Goal: Transaction & Acquisition: Purchase product/service

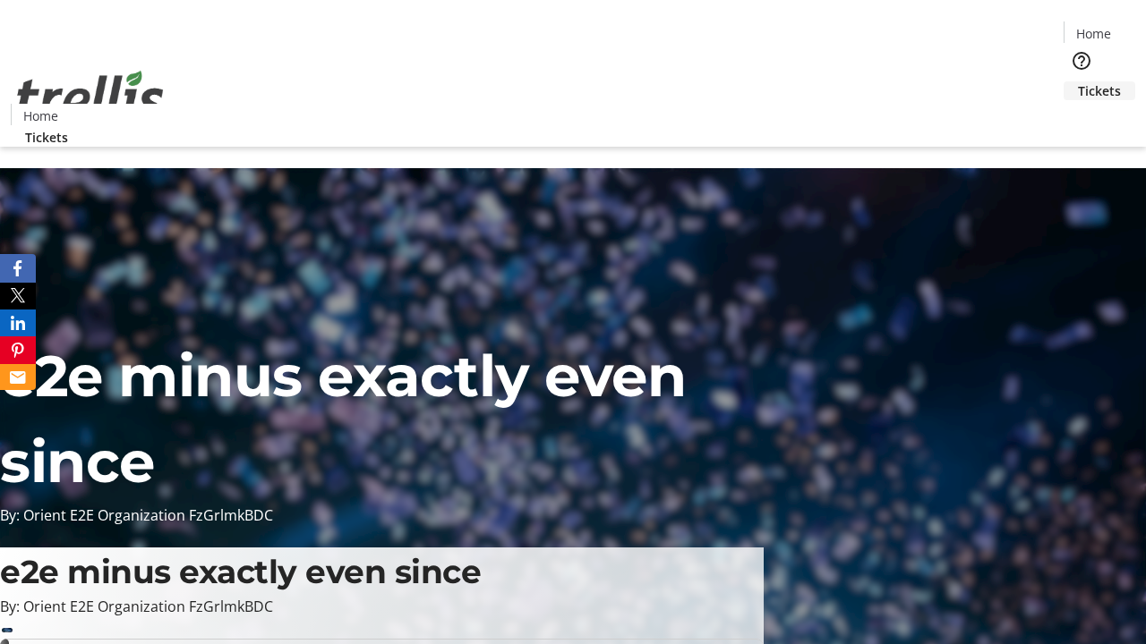
click at [1078, 81] on span "Tickets" at bounding box center [1099, 90] width 43 height 19
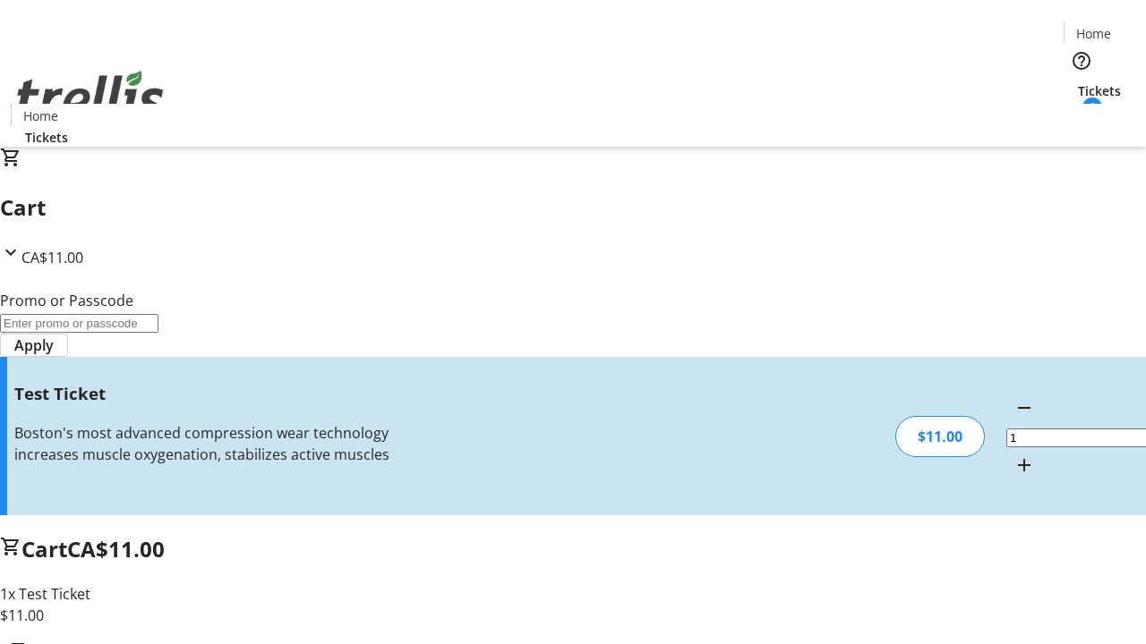
type input "UNLOCK"
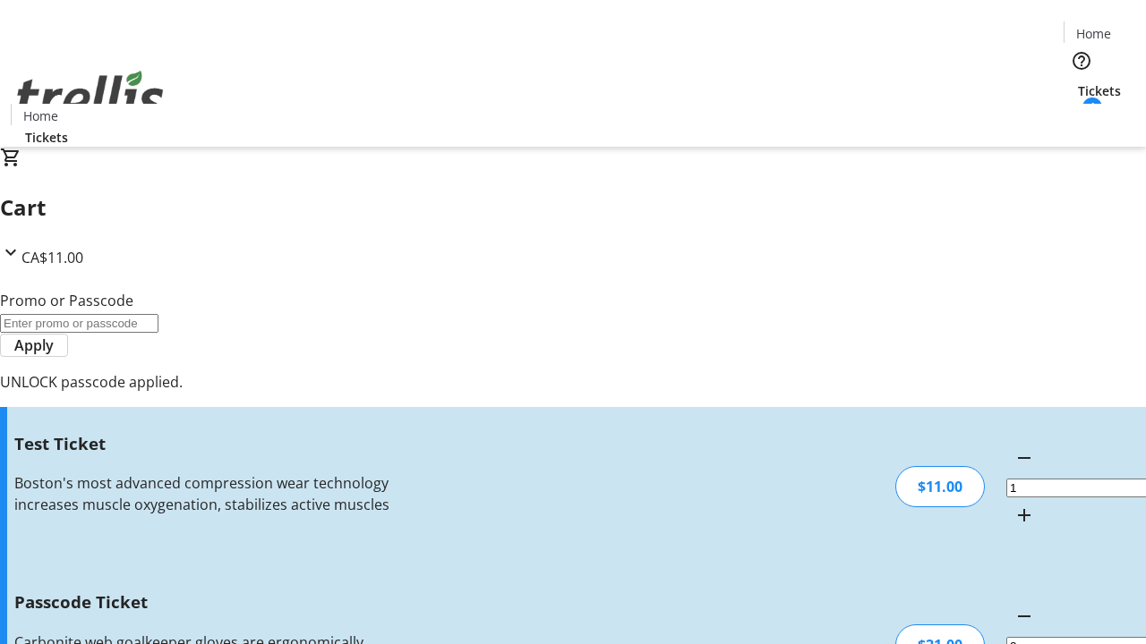
type input "5"
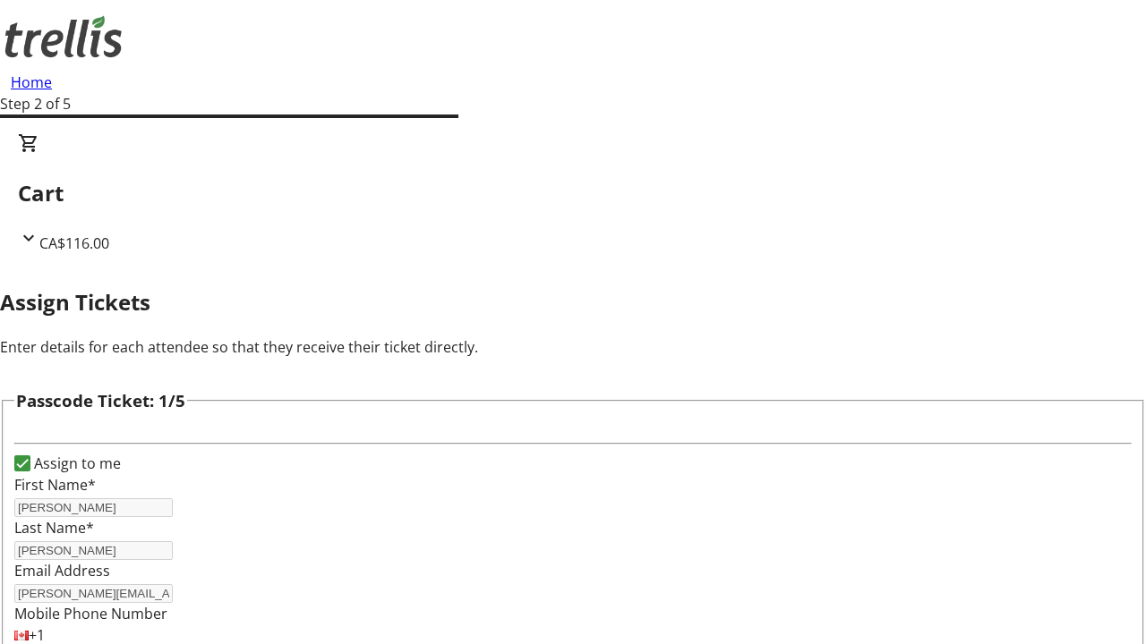
type input "[PERSON_NAME]"
type input "Kilback"
type input "[PERSON_NAME]"
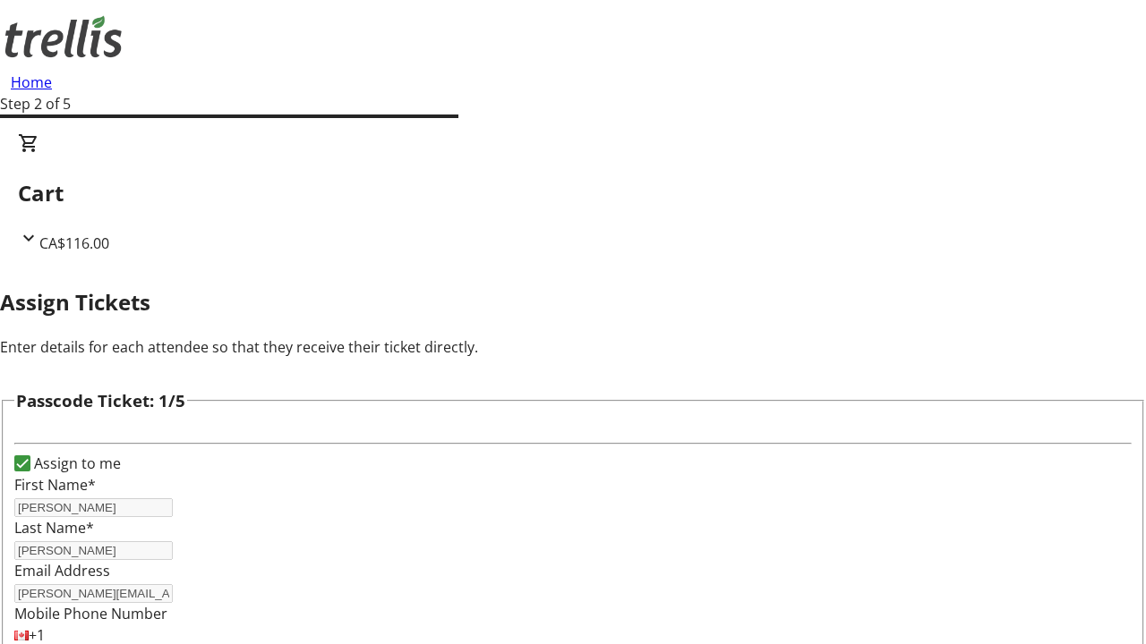
type input "Green"
checkbox input "true"
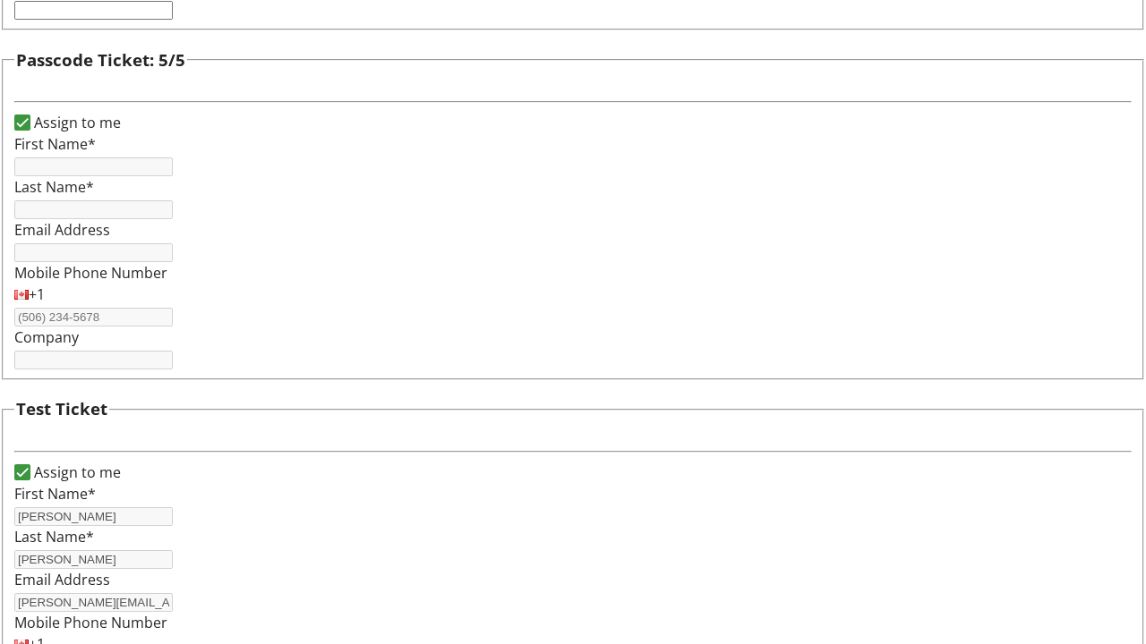
type input "[PERSON_NAME]"
type input "[PERSON_NAME][EMAIL_ADDRESS][DOMAIN_NAME]"
